Goal: Information Seeking & Learning: Check status

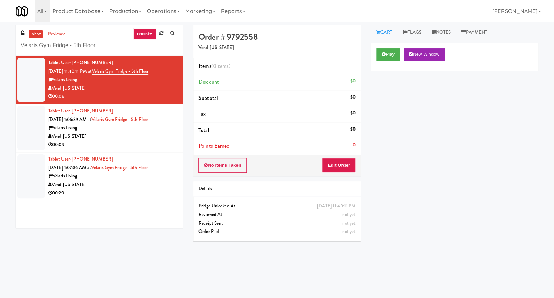
click at [162, 123] on div "Tablet User · (479) 841-4308 [DATE] 1:06:39 AM at [GEOGRAPHIC_DATA] Fridge - 5t…" at bounding box center [112, 128] width 129 height 42
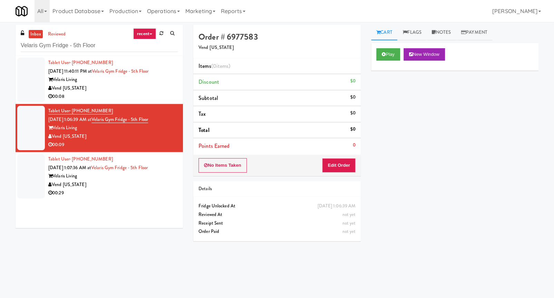
click at [146, 38] on link "recent" at bounding box center [144, 33] width 23 height 11
click at [137, 48] on link "all" at bounding box center [149, 47] width 55 height 12
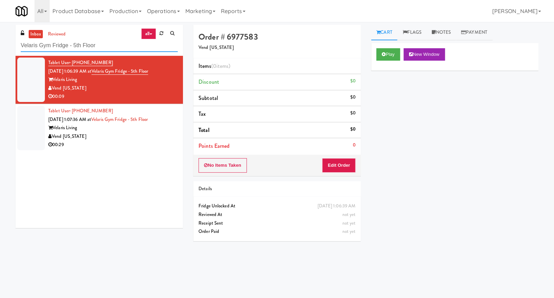
drag, startPoint x: 137, startPoint y: 48, endPoint x: 17, endPoint y: 47, distance: 120.4
click at [17, 47] on div "inbox reviewed all all unclear take inventory issue suspicious failed recent [P…" at bounding box center [99, 40] width 167 height 31
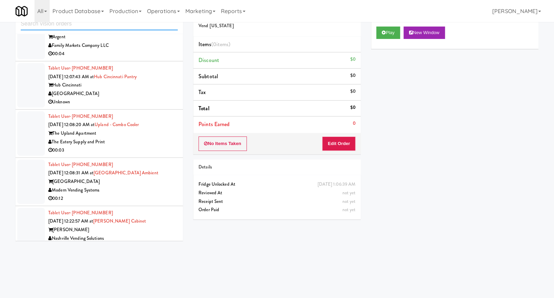
scroll to position [2584, 0]
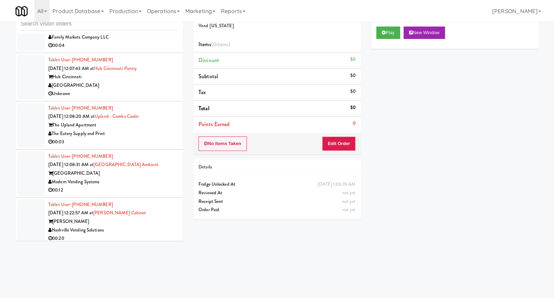
click at [159, 150] on li "Tablet User · (909) 471-1018 [DATE] 12:08:20 AM at Upland - Combo Cooler The Up…" at bounding box center [99, 125] width 167 height 48
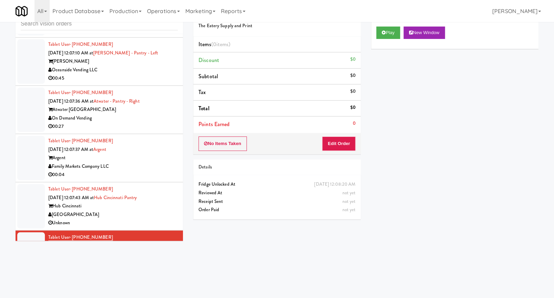
scroll to position [2428, 0]
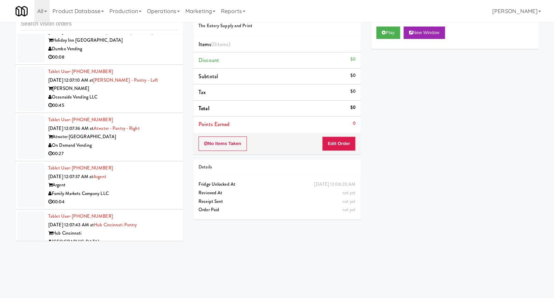
click at [167, 132] on div "Tablet User · (440) 319-9873 [DATE] 12:07:36 AM at [GEOGRAPHIC_DATA] - Right At…" at bounding box center [112, 137] width 129 height 42
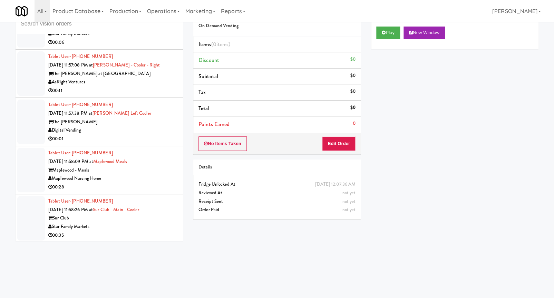
click at [161, 131] on div "Tablet User · (508) 446-5432 [DATE] 11:57:38 PM at [PERSON_NAME] Left Cooler Th…" at bounding box center [112, 122] width 129 height 42
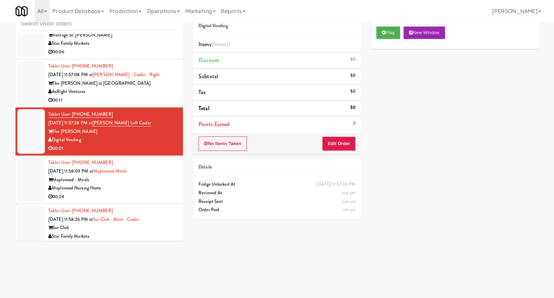
scroll to position [1863, 0]
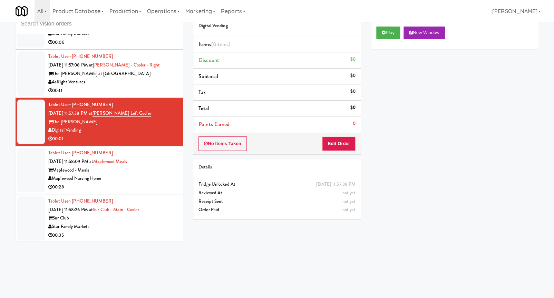
click at [152, 170] on div "Tablet User · (585) 233-3829 [DATE] 11:58:09 PM at [GEOGRAPHIC_DATA] [GEOGRAPHI…" at bounding box center [112, 170] width 129 height 42
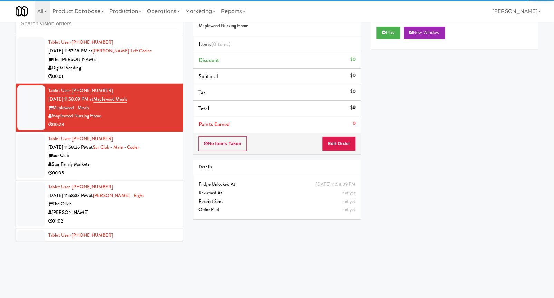
click at [153, 168] on div "Tablet User · (904) 955-7715 [DATE] 11:58:26 PM at [GEOGRAPHIC_DATA] - Main - C…" at bounding box center [112, 156] width 129 height 42
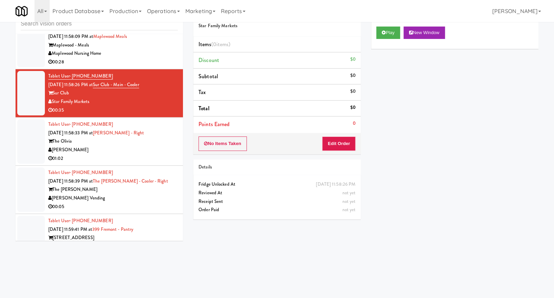
click at [153, 155] on div "[PERSON_NAME]" at bounding box center [112, 150] width 129 height 9
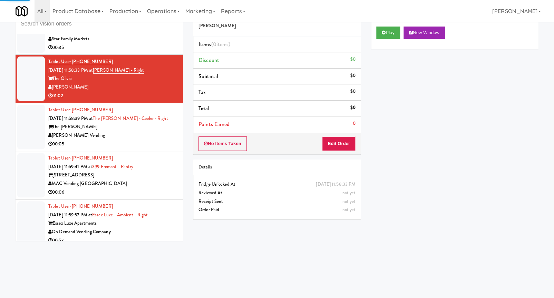
click at [153, 169] on li "Tablet User · (954) 683-0862 [DATE] 11:59:41 PM at [GEOGRAPHIC_DATA] - Pantry […" at bounding box center [99, 175] width 167 height 48
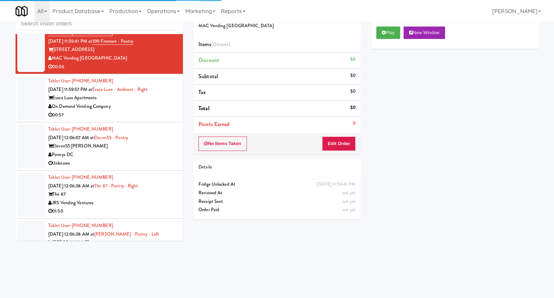
click at [153, 159] on div "Pennys DC" at bounding box center [112, 155] width 129 height 9
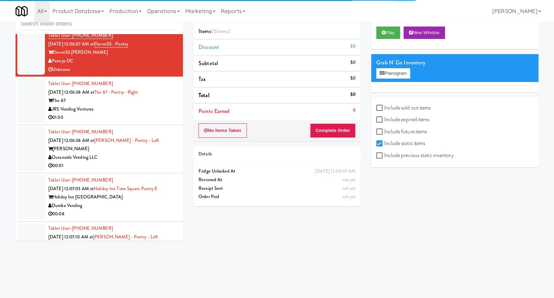
click at [153, 154] on div "[PERSON_NAME]" at bounding box center [112, 149] width 129 height 9
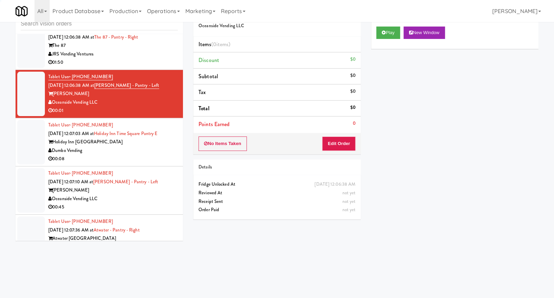
scroll to position [2334, 0]
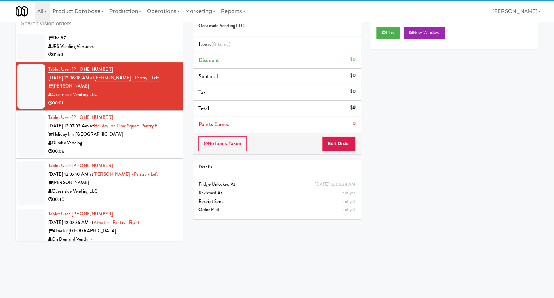
click at [153, 156] on div "00:08" at bounding box center [112, 151] width 129 height 9
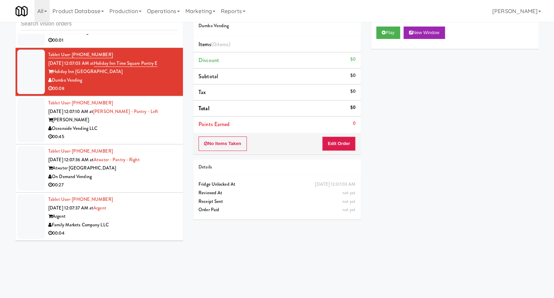
click at [153, 169] on div "Tablet User · (440) 319-9873 [DATE] 12:07:36 AM at [GEOGRAPHIC_DATA] - Right At…" at bounding box center [112, 168] width 129 height 42
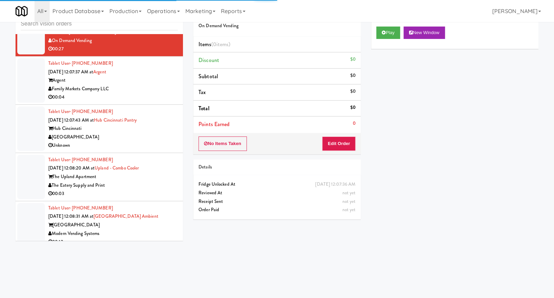
scroll to position [2553, 0]
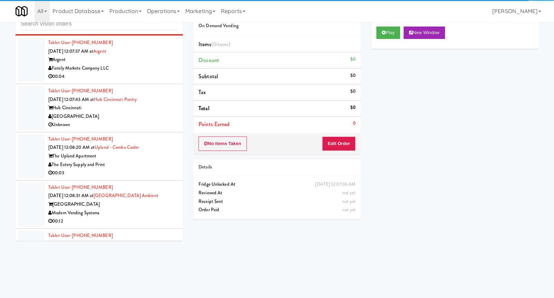
click at [149, 168] on div "Tablet User · (909) 471-1018 [DATE] 12:08:20 AM at Upland - Combo Cooler The Up…" at bounding box center [112, 156] width 129 height 42
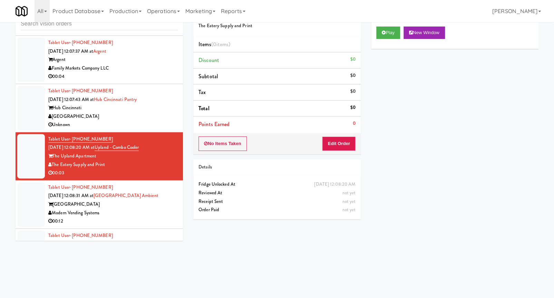
scroll to position [2710, 0]
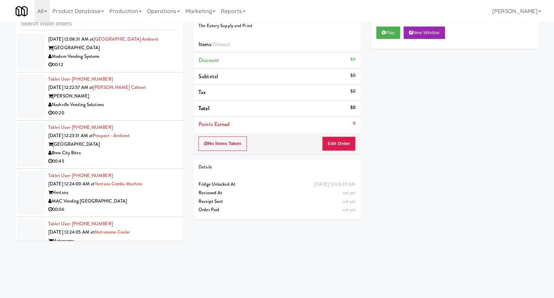
click at [155, 166] on div "00:45" at bounding box center [112, 161] width 129 height 9
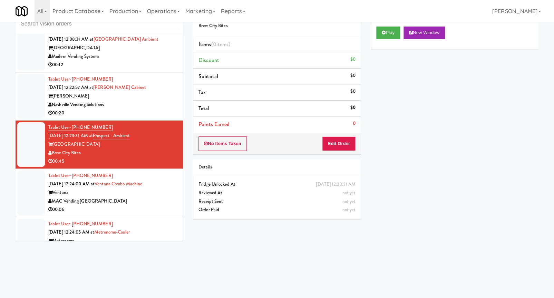
click at [162, 197] on div "Ventana" at bounding box center [112, 193] width 129 height 9
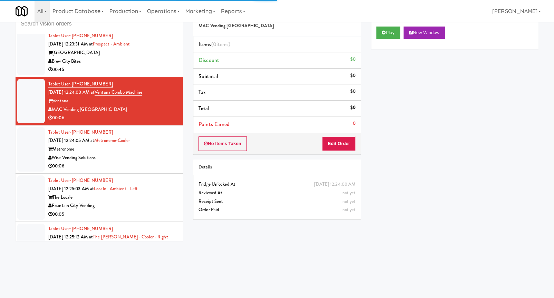
scroll to position [2898, 0]
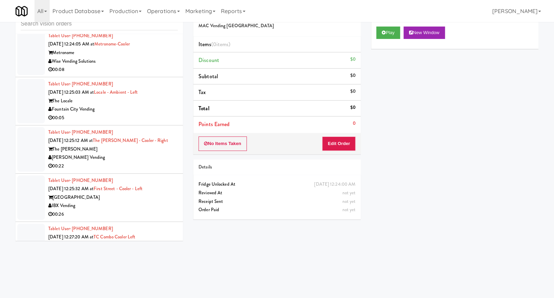
click at [162, 154] on div "The [PERSON_NAME]" at bounding box center [112, 149] width 129 height 9
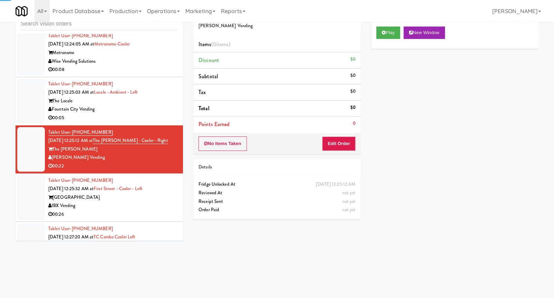
scroll to position [3086, 0]
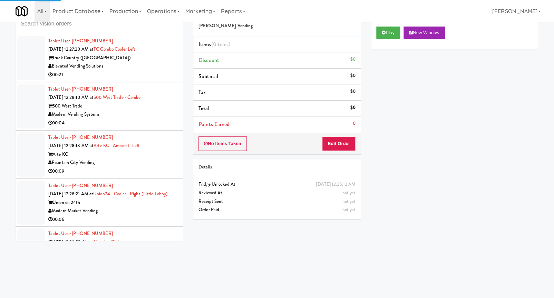
click at [158, 159] on div "Arte KC" at bounding box center [112, 154] width 129 height 9
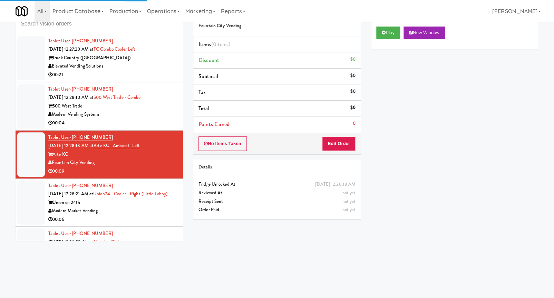
scroll to position [3243, 0]
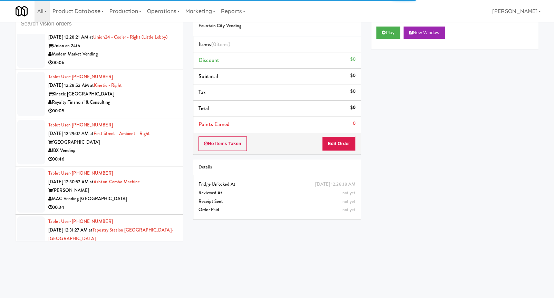
click at [164, 155] on div "IBX Vending" at bounding box center [112, 151] width 129 height 9
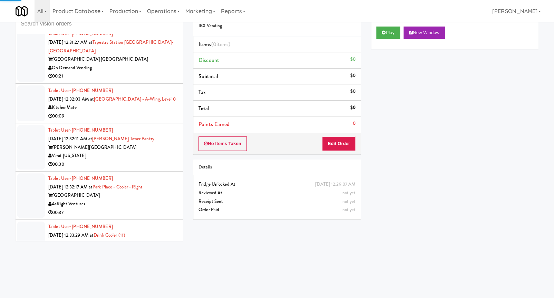
click at [172, 169] on div "00:30" at bounding box center [112, 164] width 129 height 9
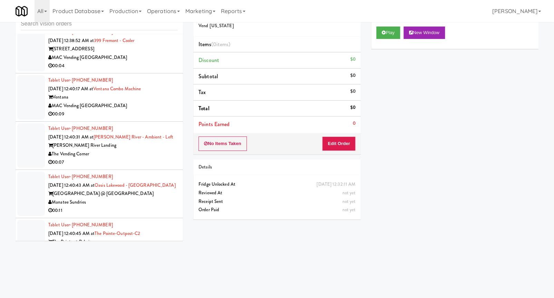
click at [162, 170] on li "Tablet User · (617) 775-4218 [DATE] 12:40:31 AM at [PERSON_NAME][GEOGRAPHIC_DAT…" at bounding box center [99, 146] width 167 height 48
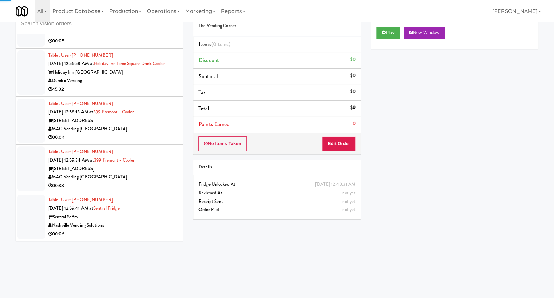
scroll to position [5368, 0]
click at [166, 215] on div "Sentral SoBro" at bounding box center [112, 217] width 129 height 9
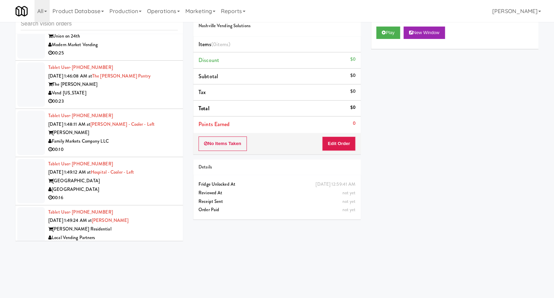
scroll to position [9232, 0]
